Goal: Information Seeking & Learning: Learn about a topic

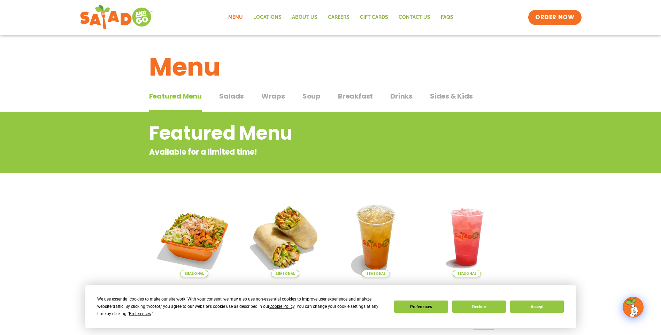
click at [232, 94] on span "Salads" at bounding box center [231, 96] width 25 height 10
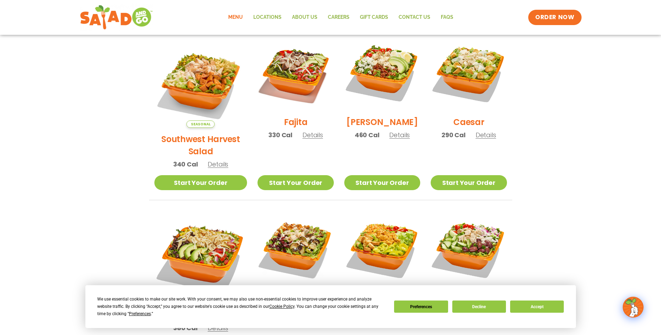
scroll to position [174, 0]
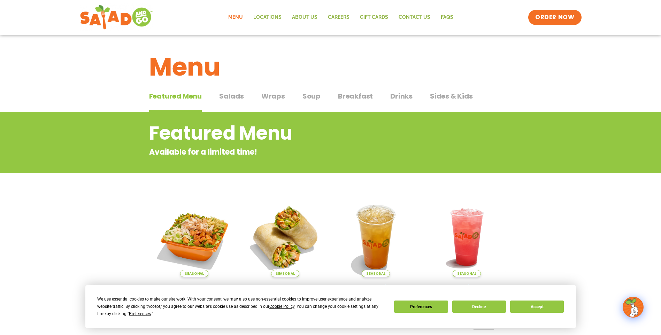
click at [229, 96] on span "Salads" at bounding box center [231, 96] width 25 height 10
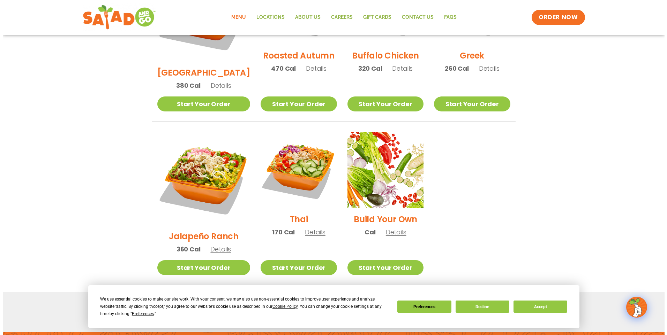
scroll to position [453, 0]
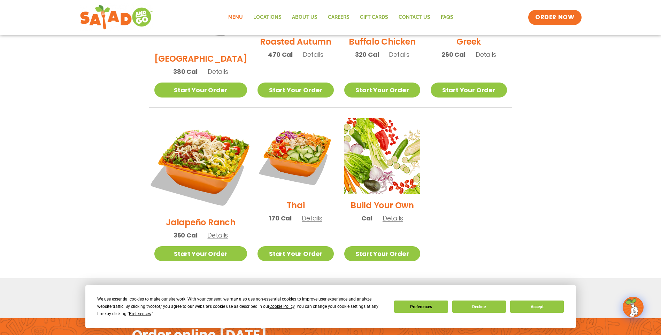
click at [197, 136] on img at bounding box center [200, 164] width 109 height 109
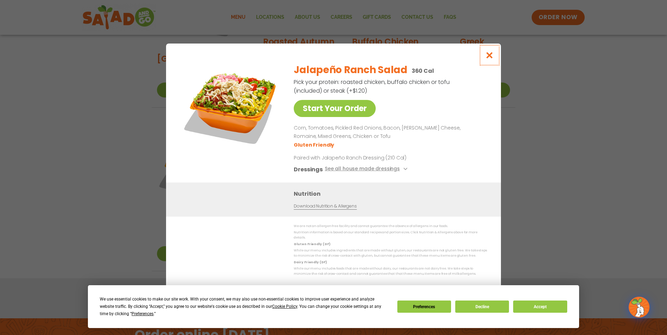
click at [489, 56] on icon "Close modal" at bounding box center [489, 55] width 9 height 7
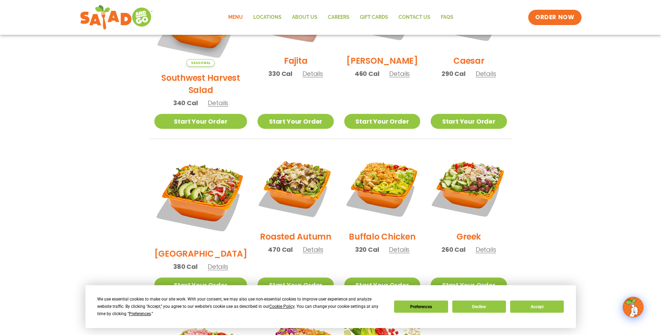
scroll to position [177, 0]
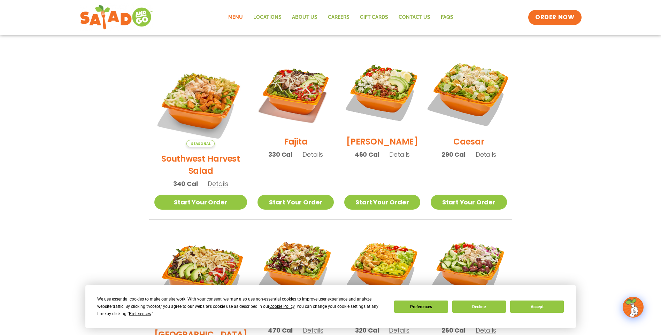
click at [470, 98] on img at bounding box center [468, 92] width 89 height 89
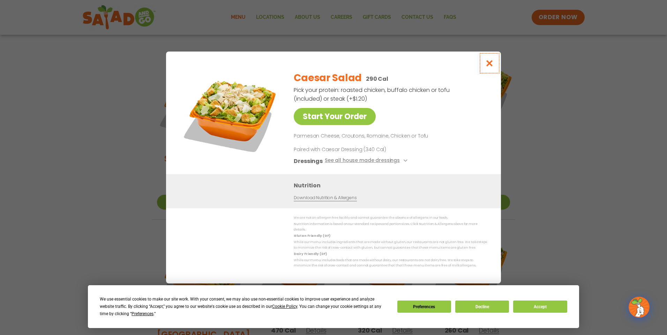
click at [488, 65] on icon "Close modal" at bounding box center [489, 63] width 9 height 7
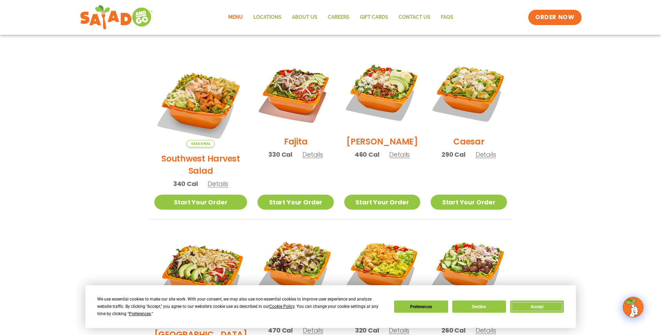
click at [534, 305] on button "Accept" at bounding box center [537, 307] width 54 height 12
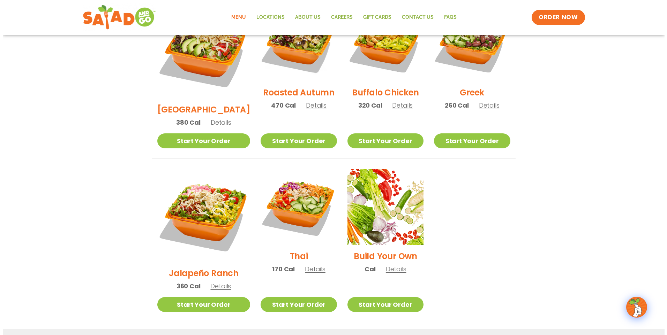
scroll to position [421, 0]
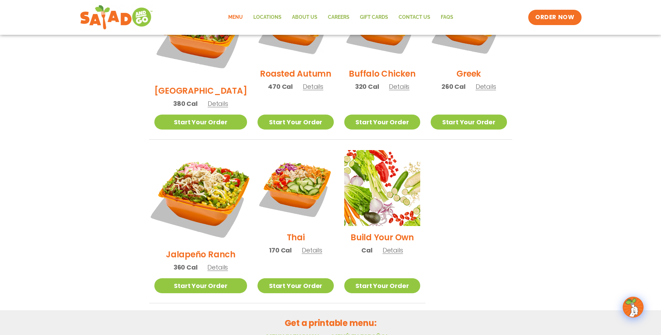
click at [192, 165] on img at bounding box center [200, 196] width 109 height 109
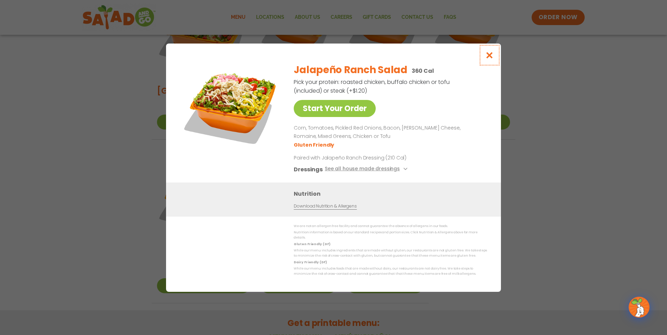
click at [489, 56] on icon "Close modal" at bounding box center [489, 55] width 9 height 7
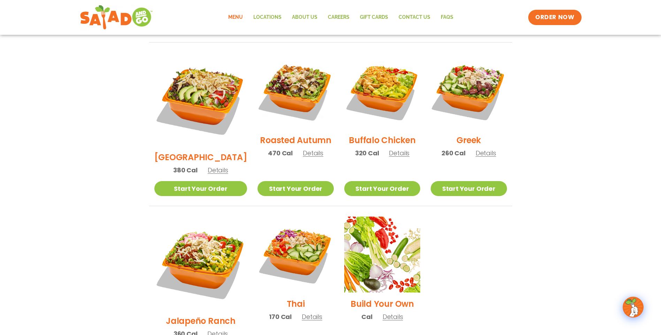
scroll to position [351, 0]
